Goal: Task Accomplishment & Management: Check status

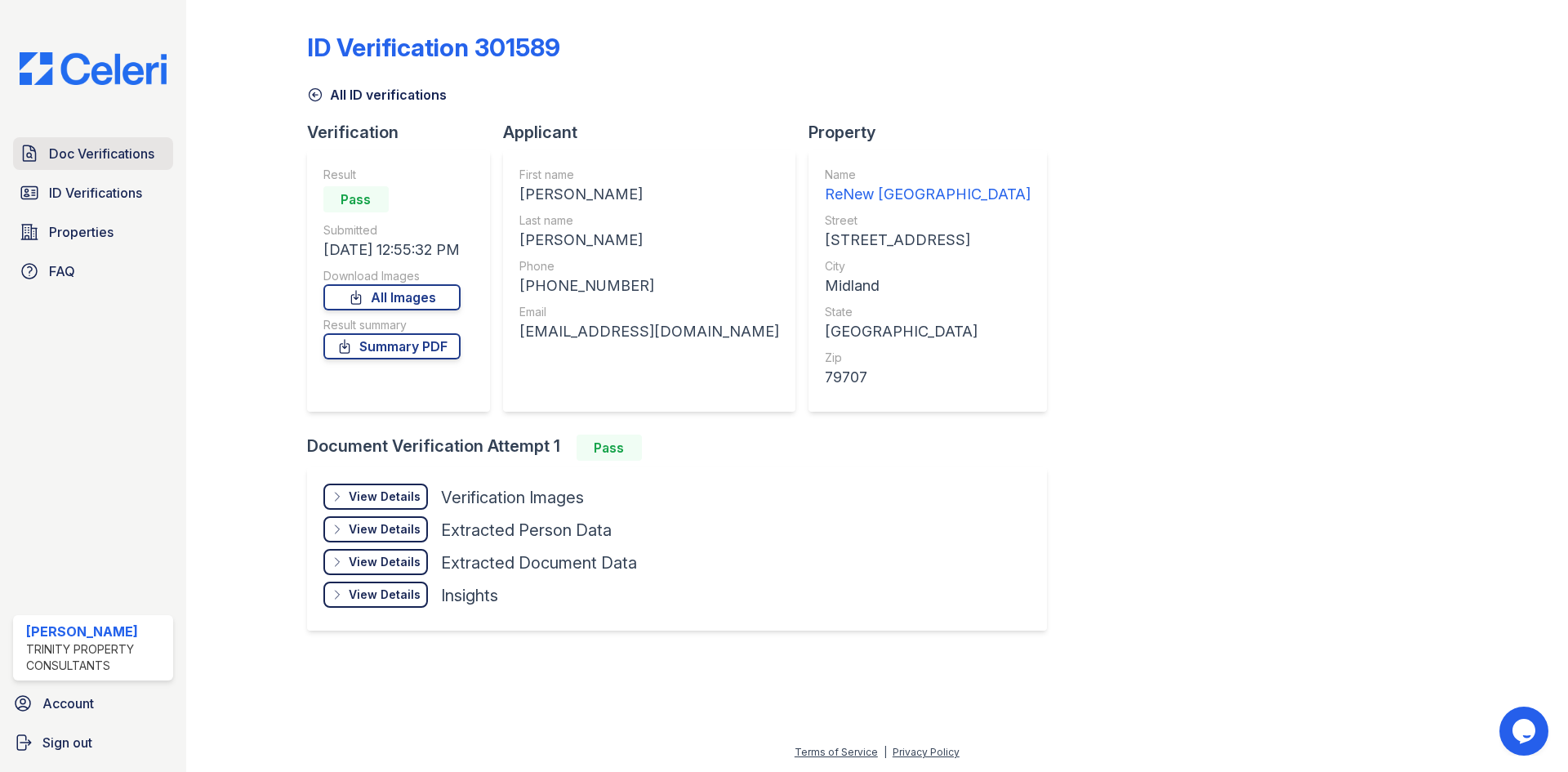
click at [112, 161] on span "Doc Verifications" at bounding box center [101, 154] width 105 height 20
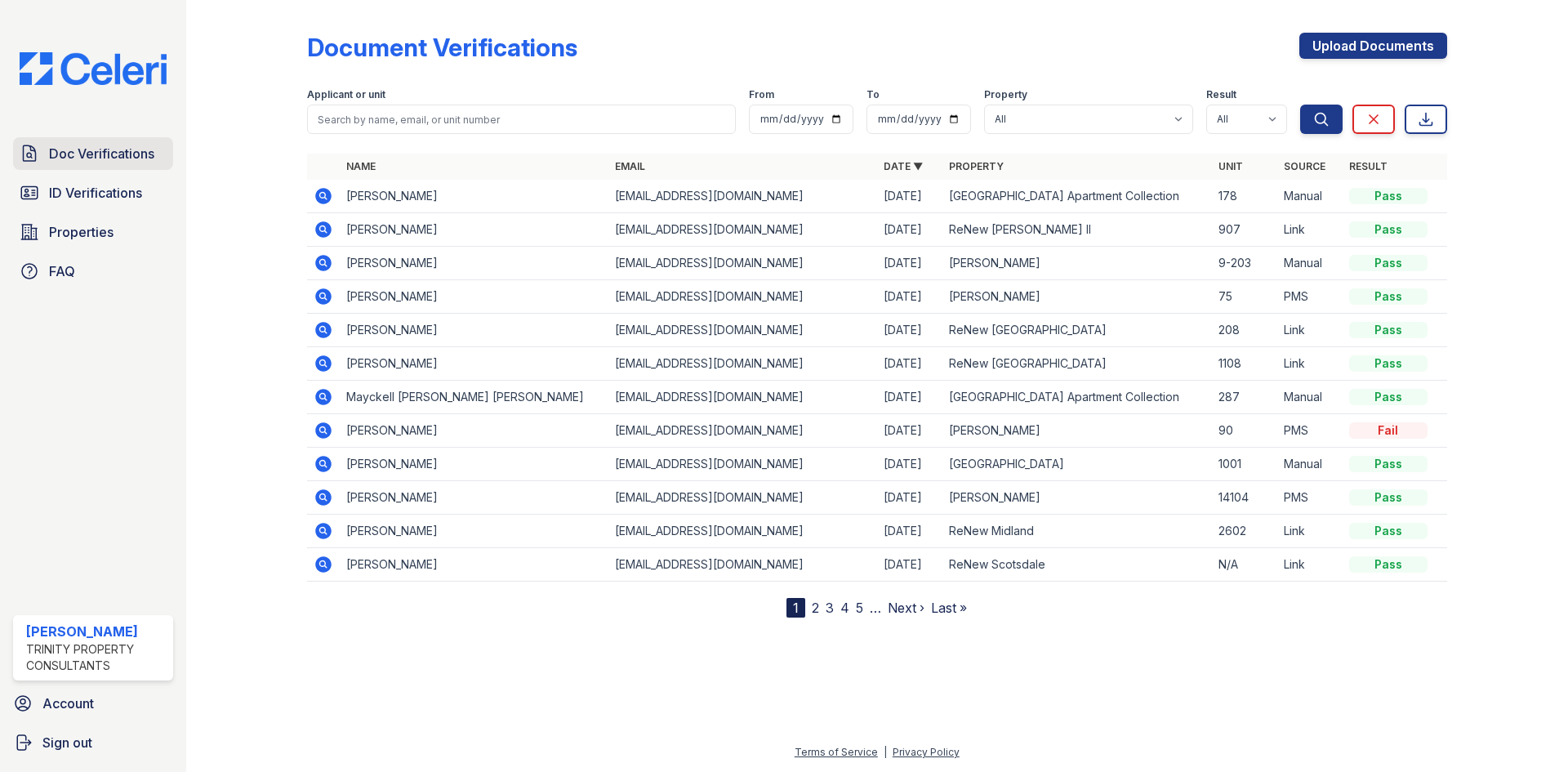
click at [116, 153] on span "Doc Verifications" at bounding box center [101, 154] width 105 height 20
click at [116, 155] on span "Doc Verifications" at bounding box center [101, 154] width 105 height 20
click at [143, 153] on span "Doc Verifications" at bounding box center [101, 154] width 105 height 20
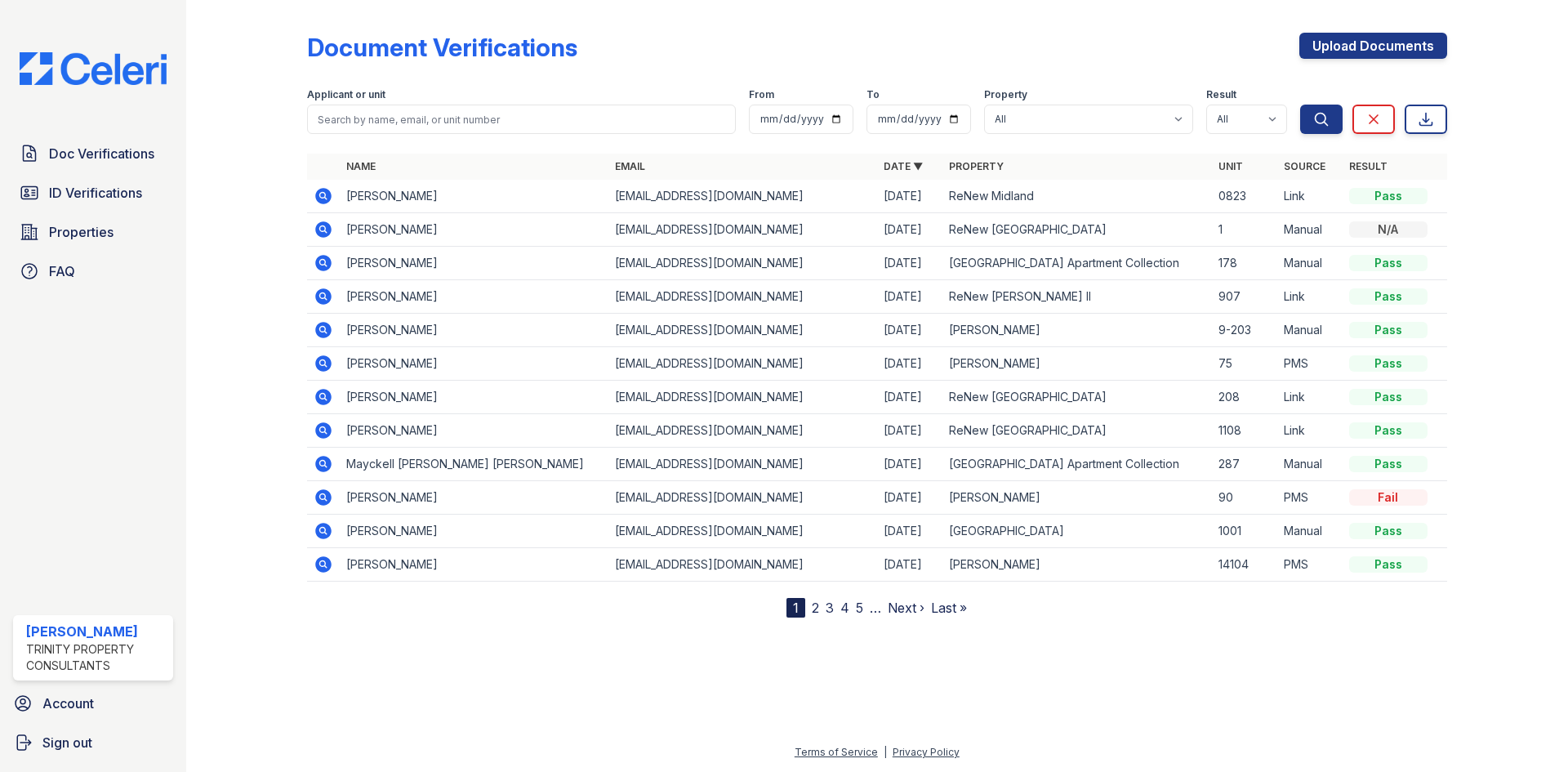
click at [322, 195] on icon at bounding box center [322, 195] width 4 height 4
